Goal: Task Accomplishment & Management: Complete application form

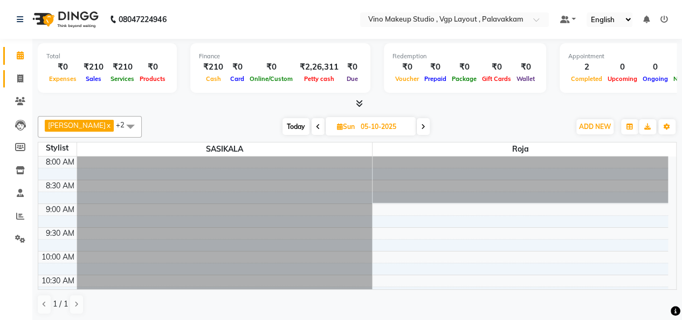
scroll to position [234, 0]
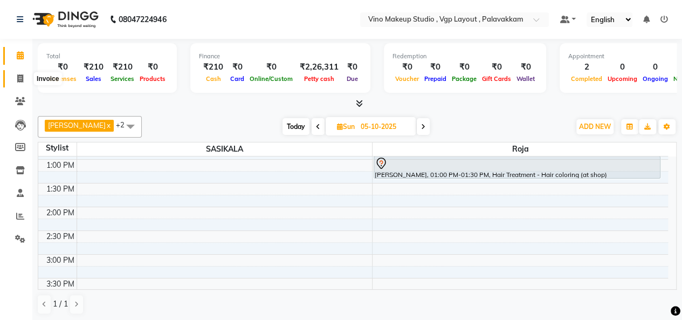
click at [19, 80] on icon at bounding box center [20, 78] width 6 height 8
select select "service"
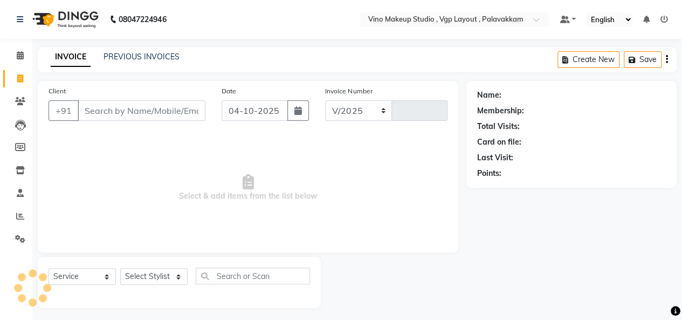
select select "7459"
type input "0808"
select select "package"
click at [108, 103] on input "Client" at bounding box center [142, 110] width 128 height 20
select select "70473"
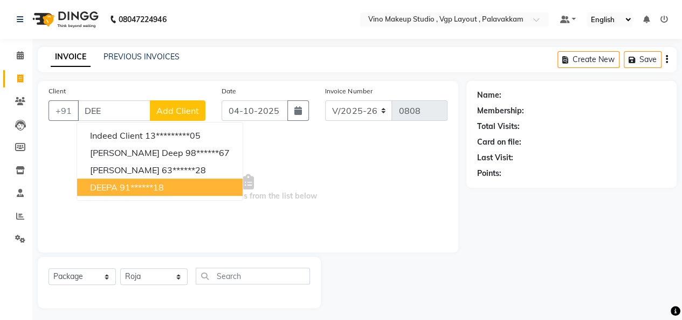
click at [116, 187] on span "DEEPA" at bounding box center [103, 187] width 27 height 11
type input "91******18"
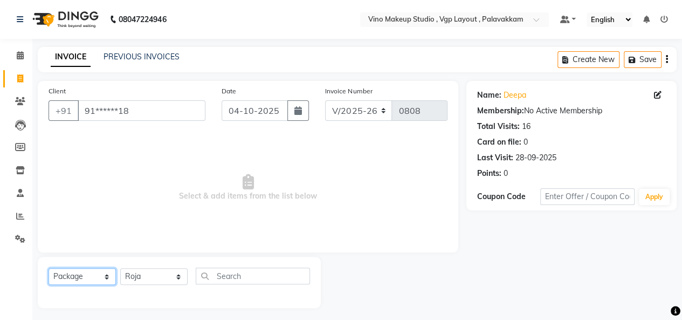
drag, startPoint x: 92, startPoint y: 272, endPoint x: 78, endPoint y: 185, distance: 88.4
click at [78, 185] on div "Client +91 91******18 Date [DATE] Invoice Number V/2025 V/[PHONE_NUMBER] Select…" at bounding box center [248, 194] width 437 height 227
select select "service"
click at [49, 268] on select "Select Service Product Membership Package Voucher Prepaid Gift Card" at bounding box center [82, 276] width 67 height 17
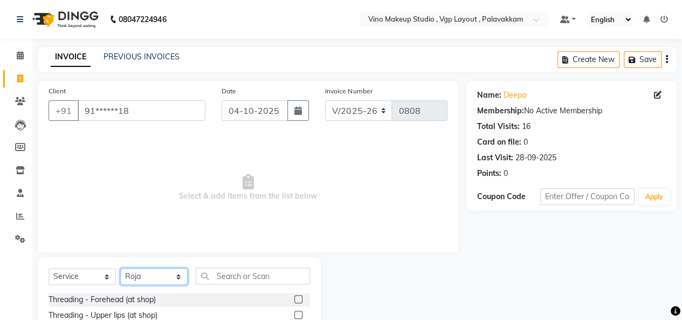
drag, startPoint x: 158, startPoint y: 280, endPoint x: 162, endPoint y: 263, distance: 18.2
select select "66740"
click at [120, 268] on select "Select Stylist [PERSON_NAME] SASIKALA" at bounding box center [153, 276] width 67 height 17
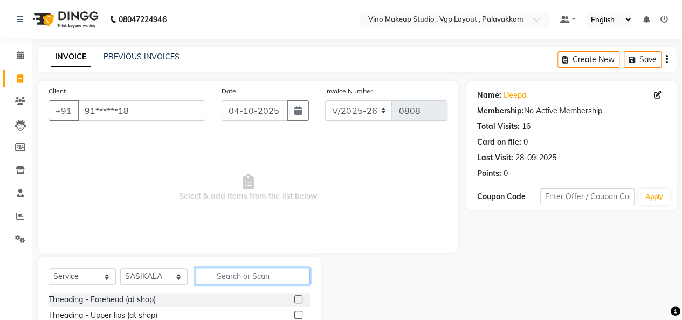
click at [217, 282] on input "text" at bounding box center [253, 275] width 114 height 17
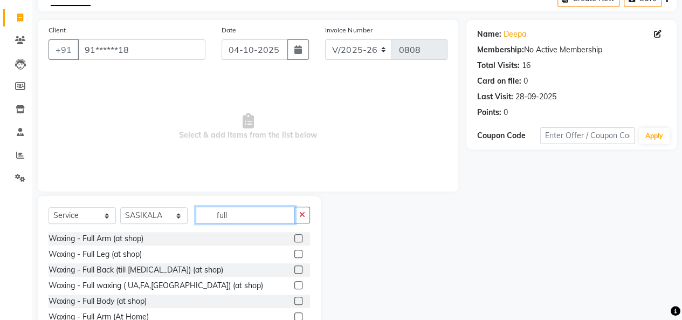
type input "full"
click at [294, 237] on label at bounding box center [298, 238] width 8 height 8
click at [294, 237] on input "checkbox" at bounding box center [297, 238] width 7 height 7
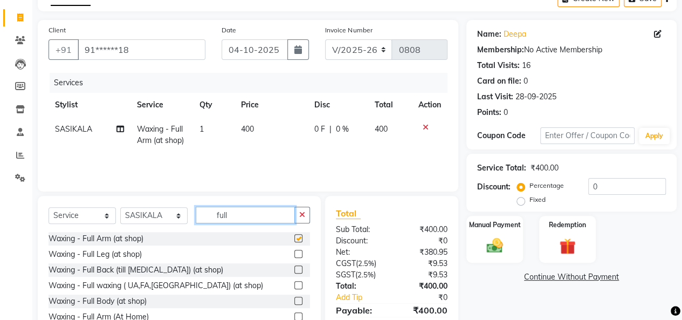
click at [269, 216] on input "full" at bounding box center [245, 214] width 99 height 17
checkbox input "false"
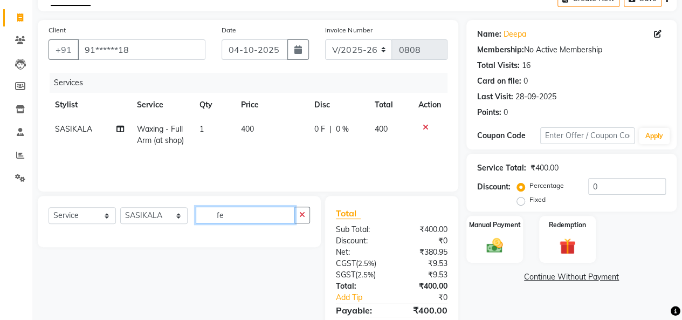
type input "f"
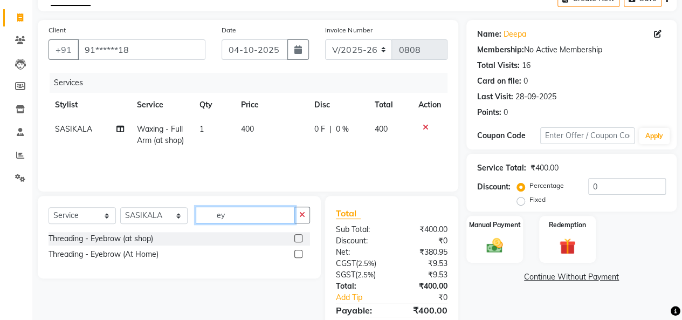
type input "ey"
click at [299, 235] on label at bounding box center [298, 238] width 8 height 8
click at [299, 235] on input "checkbox" at bounding box center [297, 238] width 7 height 7
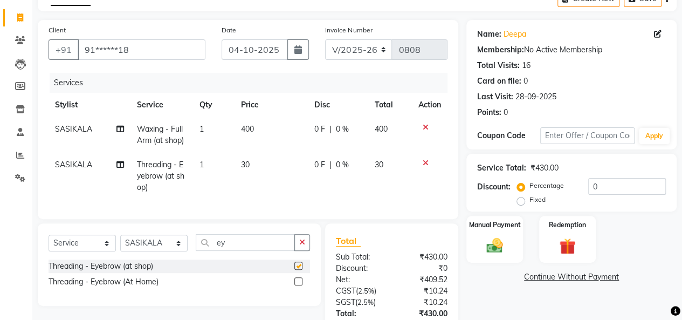
click at [272, 178] on td "30" at bounding box center [270, 176] width 73 height 47
checkbox input "false"
select select "66740"
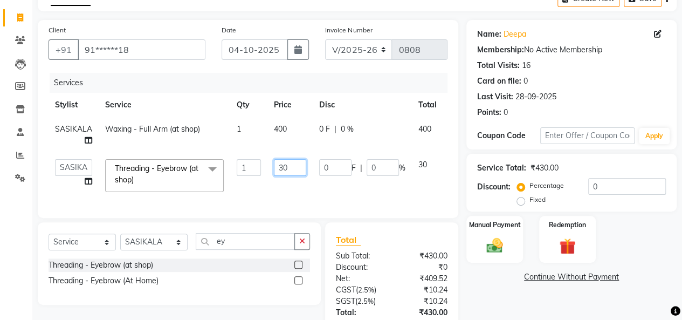
click at [291, 164] on input "30" at bounding box center [290, 167] width 32 height 17
type input "3"
type input "50"
click at [284, 129] on td "400" at bounding box center [289, 135] width 45 height 36
select select "66740"
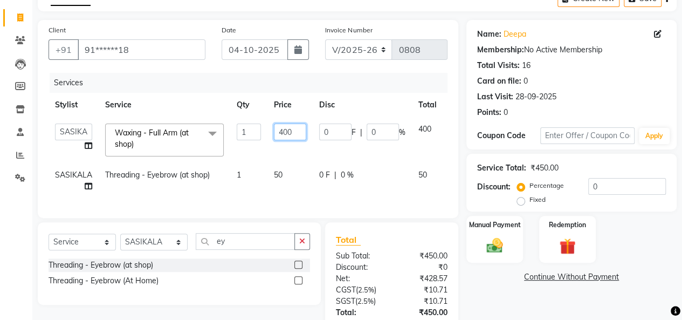
click at [294, 133] on input "400" at bounding box center [290, 131] width 32 height 17
type input "4"
type input "800"
click at [364, 97] on th "Disc" at bounding box center [362, 105] width 99 height 24
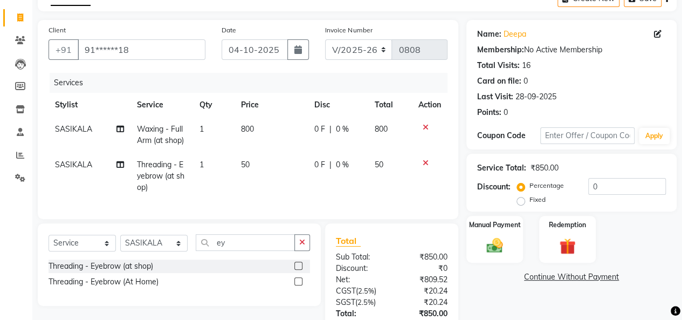
scroll to position [0, 0]
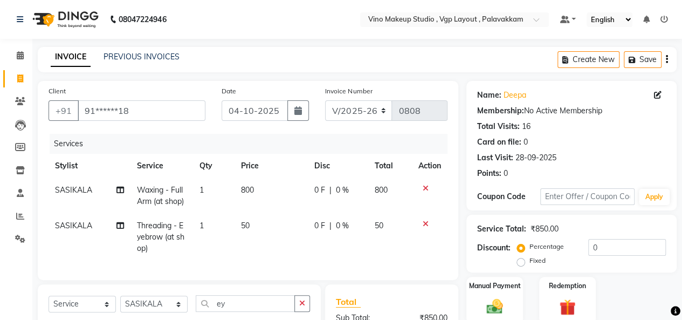
click at [666, 59] on icon "button" at bounding box center [667, 59] width 2 height 1
select select "package"
select select "70473"
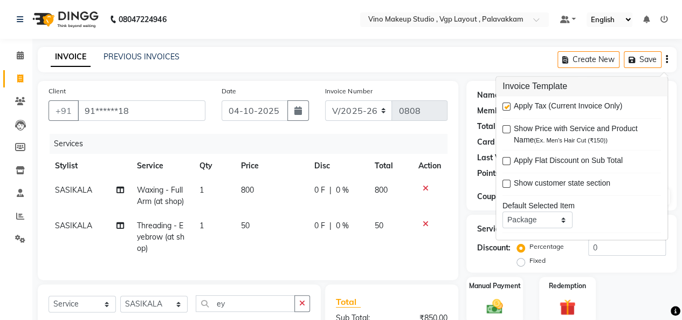
click at [506, 106] on label at bounding box center [506, 107] width 8 height 8
click at [506, 106] on input "checkbox" at bounding box center [505, 107] width 7 height 7
checkbox input "false"
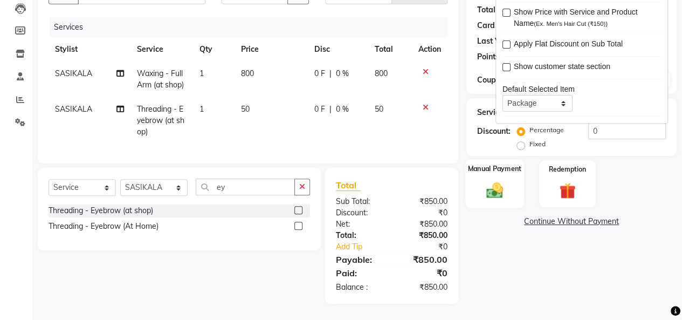
click at [481, 184] on img at bounding box center [494, 189] width 27 height 19
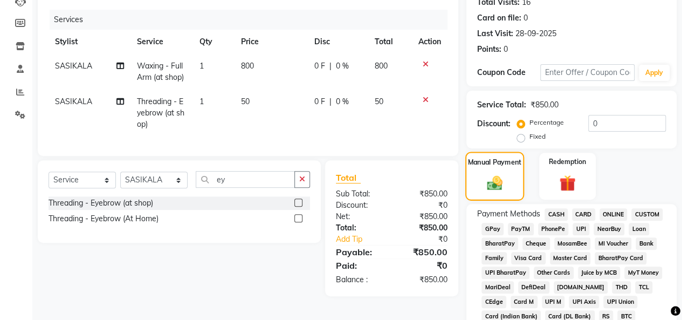
scroll to position [478, 0]
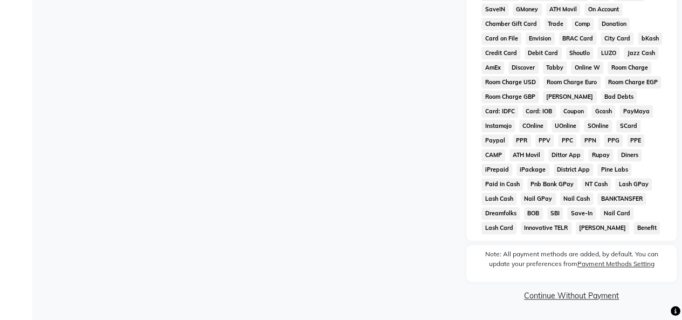
click at [561, 296] on link "Continue Without Payment" at bounding box center [571, 295] width 206 height 11
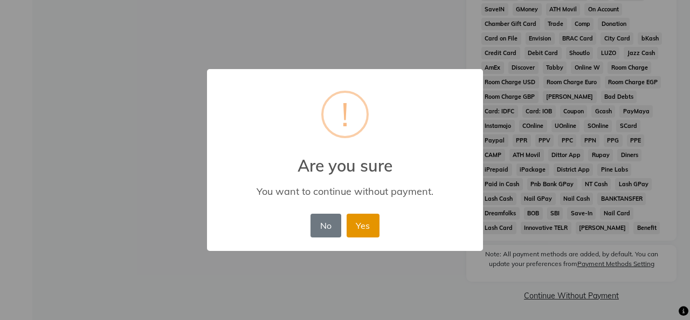
click at [368, 227] on button "Yes" at bounding box center [363, 225] width 33 height 24
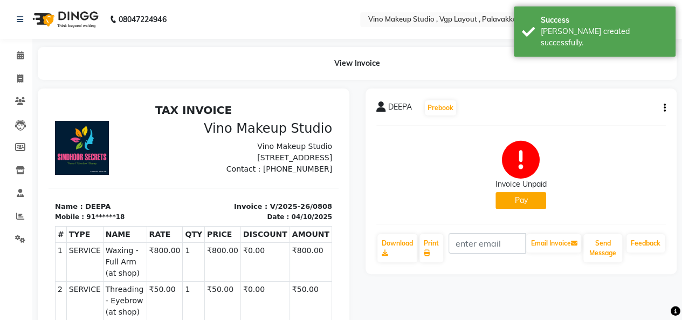
click at [524, 200] on button "Pay" at bounding box center [520, 200] width 51 height 17
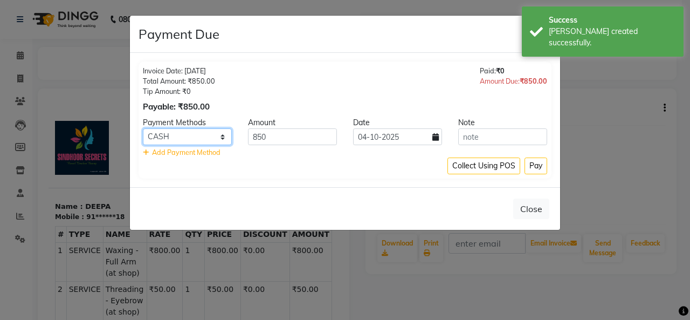
click at [220, 137] on select "CASH CARD ONLINE CUSTOM GPay PayTM PhonePe UPI NearBuy Loan BharatPay Cheque Mo…" at bounding box center [187, 136] width 89 height 17
select select "8"
click at [143, 128] on select "CASH CARD ONLINE CUSTOM GPay PayTM PhonePe UPI NearBuy Loan BharatPay Cheque Mo…" at bounding box center [187, 136] width 89 height 17
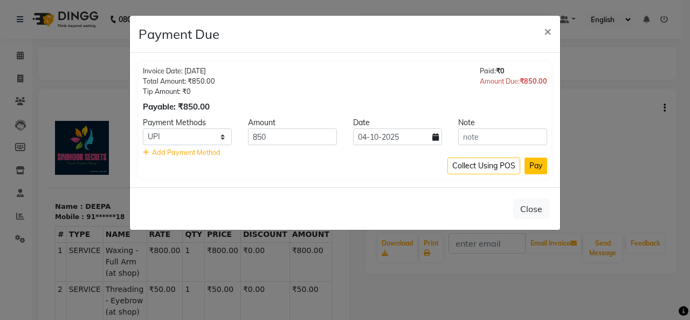
click at [533, 165] on button "Pay" at bounding box center [536, 165] width 23 height 17
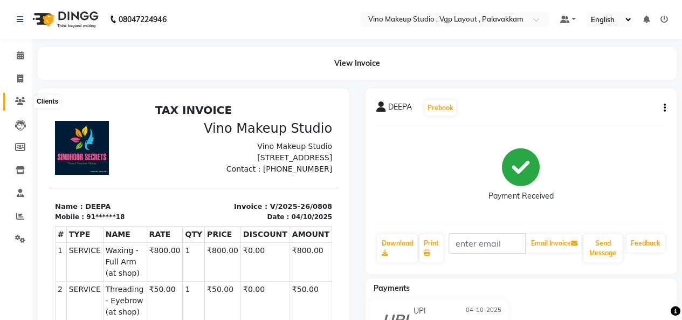
click at [19, 101] on icon at bounding box center [20, 101] width 10 height 8
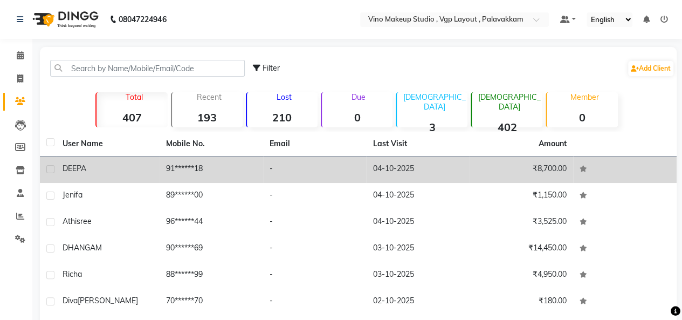
click at [257, 164] on td "91******18" at bounding box center [212, 169] width 104 height 26
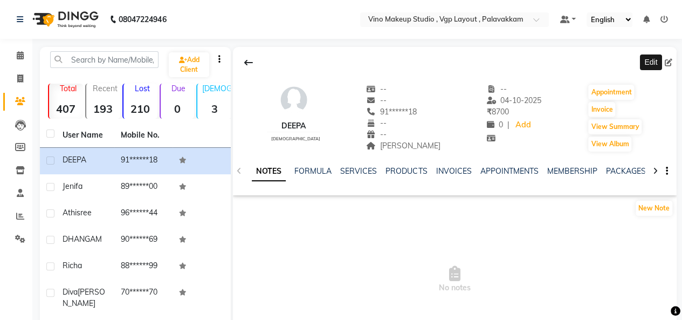
click at [670, 60] on icon at bounding box center [669, 63] width 8 height 8
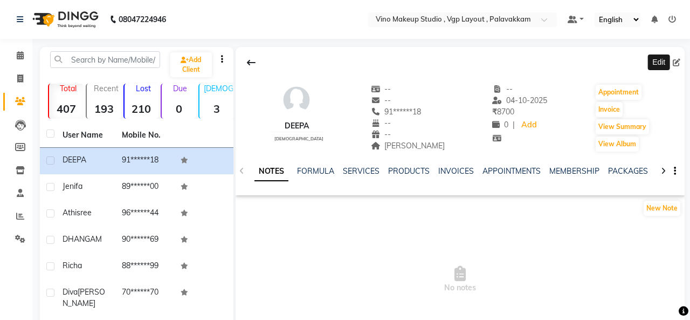
select select "[DEMOGRAPHIC_DATA]"
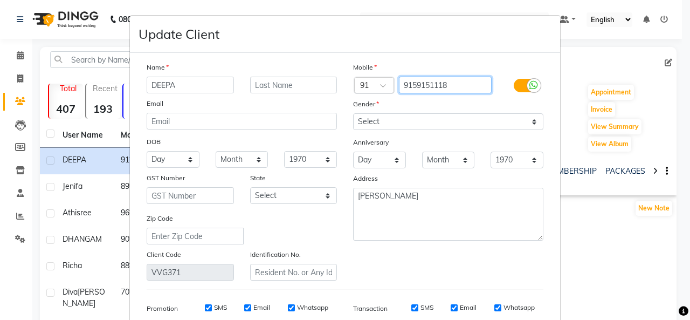
drag, startPoint x: 460, startPoint y: 84, endPoint x: 347, endPoint y: 95, distance: 114.3
click at [347, 95] on div "Mobile Country Code × 91 9159151118 Gender Select [DEMOGRAPHIC_DATA] [DEMOGRAPH…" at bounding box center [448, 170] width 206 height 219
